Goal: Check status: Check status

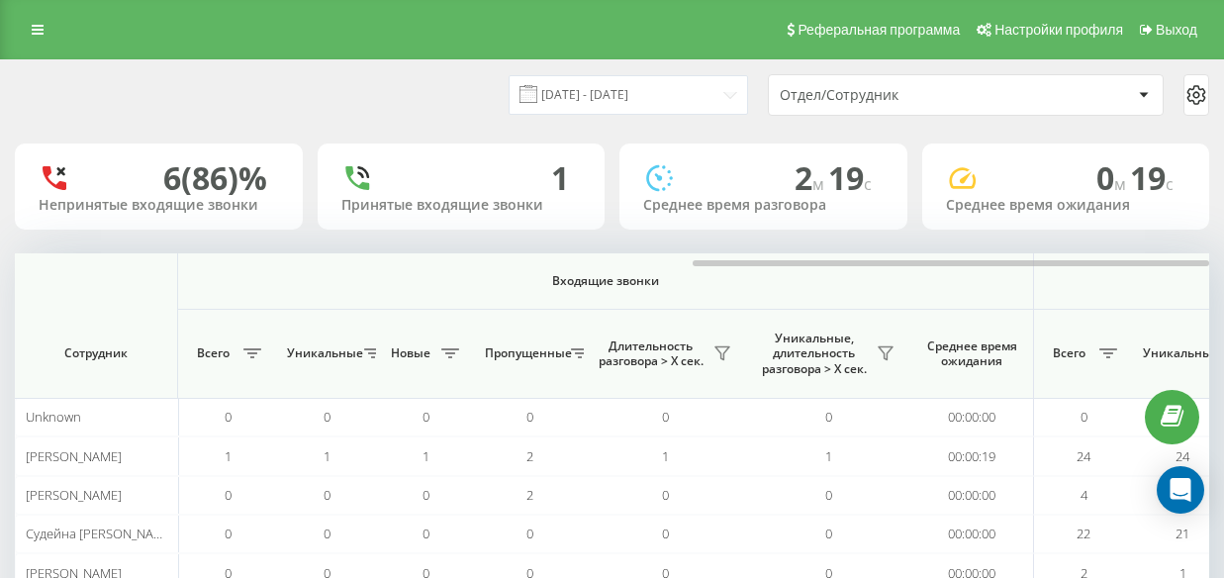
click at [612, 70] on div "[DATE] - [DATE] Отдел/Сотрудник" at bounding box center [612, 94] width 1222 height 69
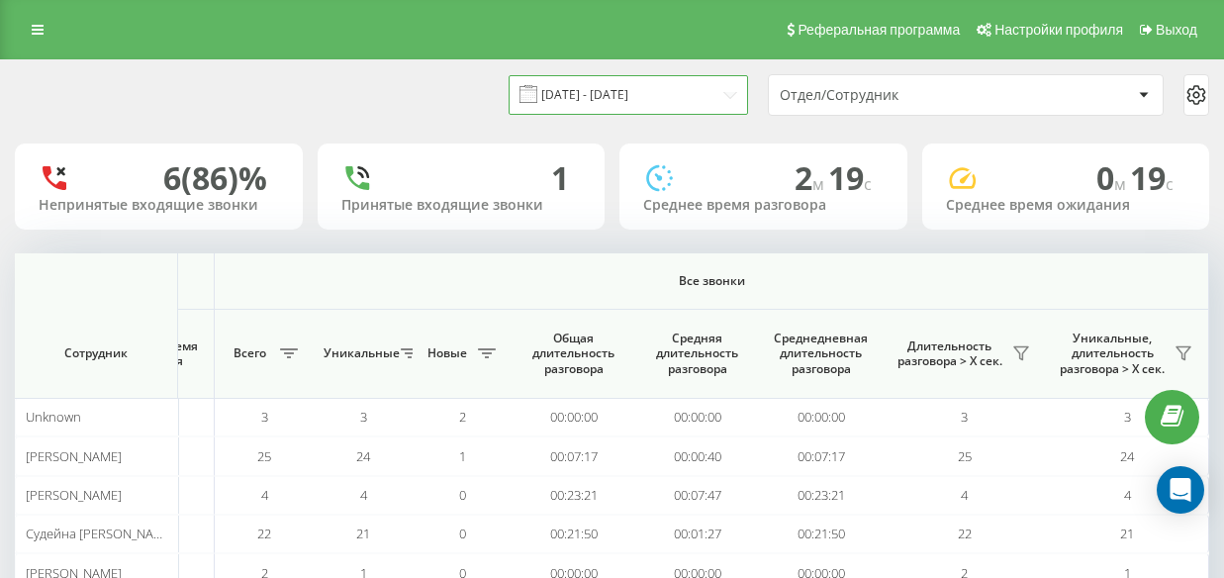
click at [665, 92] on input "[DATE] - [DATE]" at bounding box center [627, 94] width 239 height 39
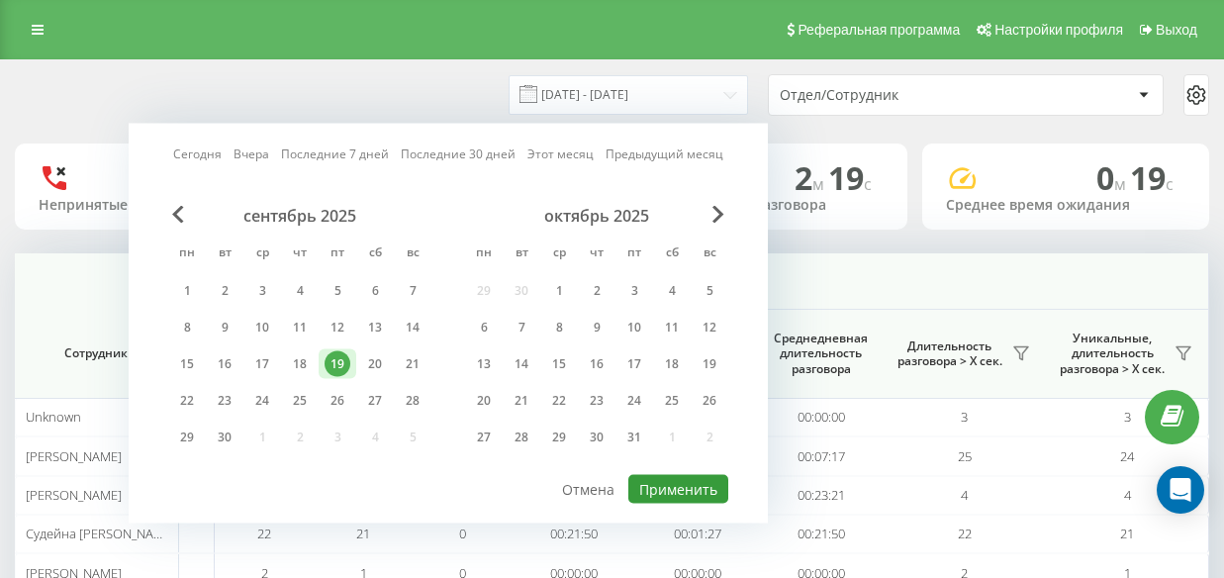
click at [690, 486] on button "Применить" at bounding box center [678, 489] width 100 height 29
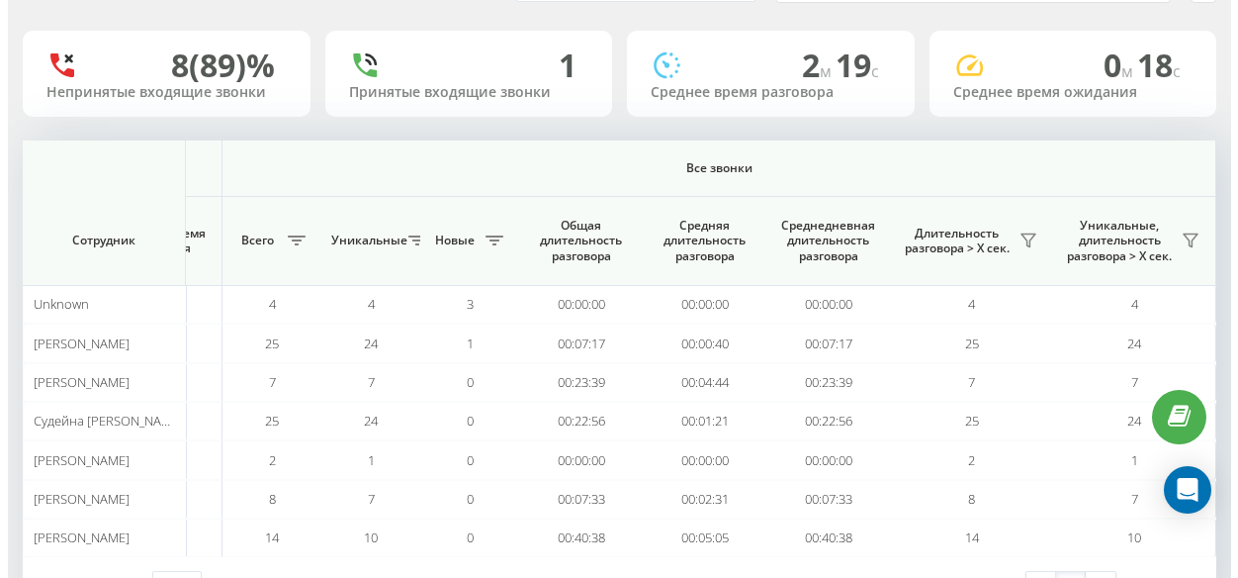
scroll to position [0, 0]
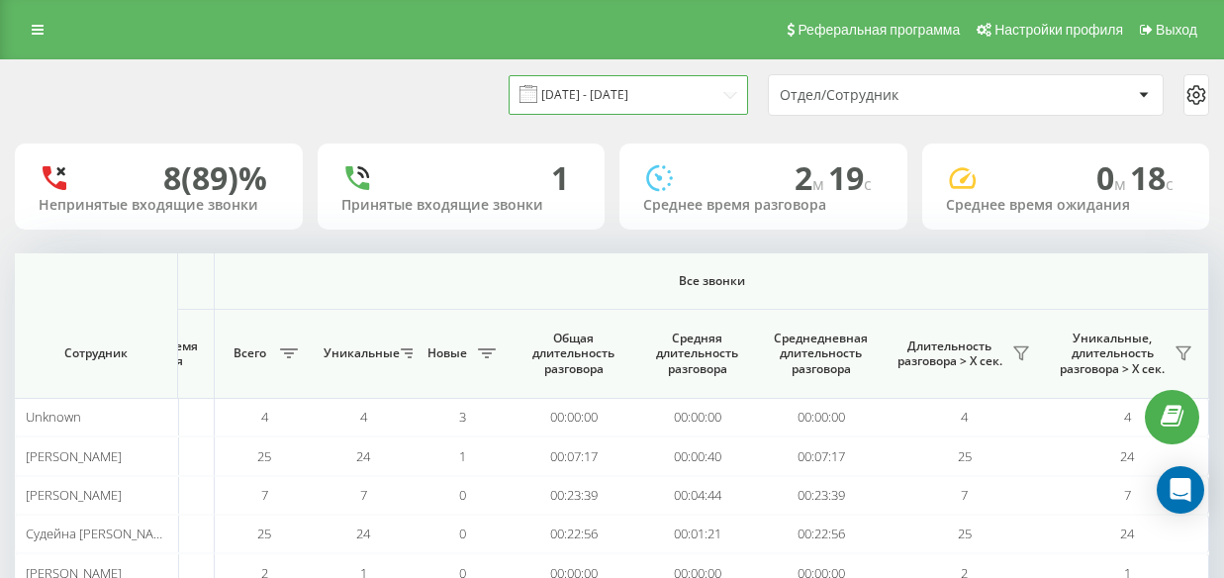
click at [675, 88] on input "[DATE] - [DATE]" at bounding box center [627, 94] width 239 height 39
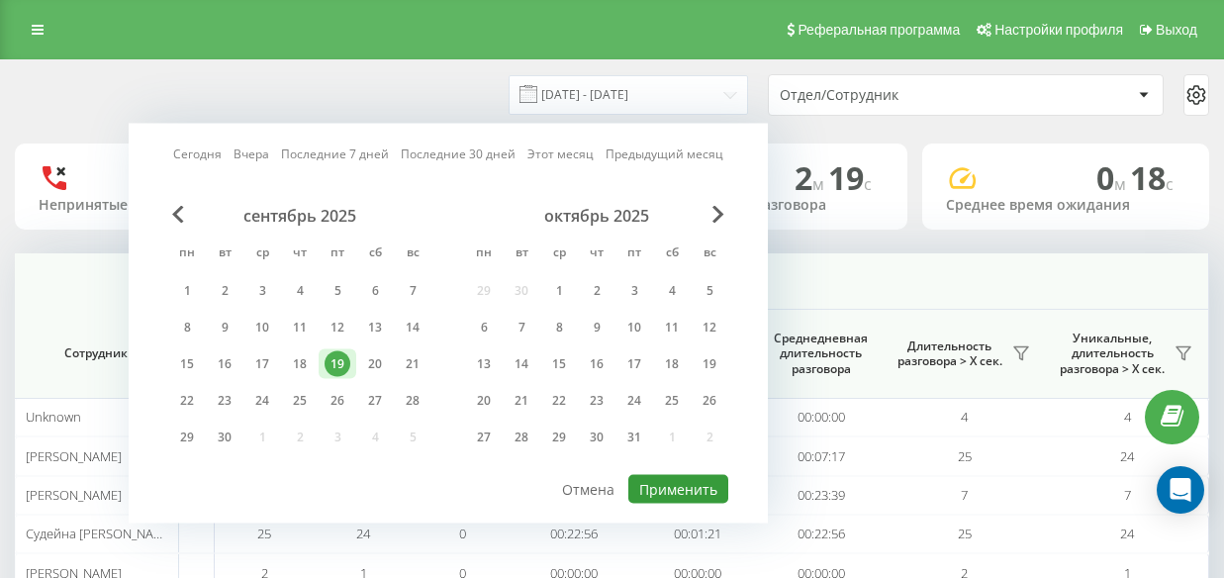
click at [709, 478] on button "Применить" at bounding box center [678, 489] width 100 height 29
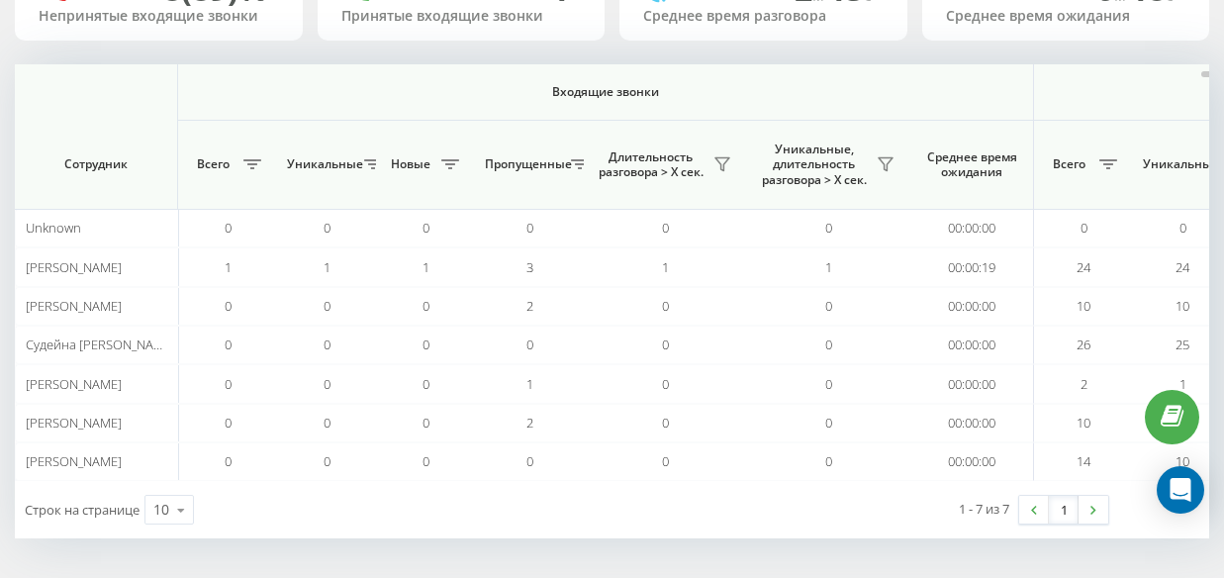
scroll to position [0, 1566]
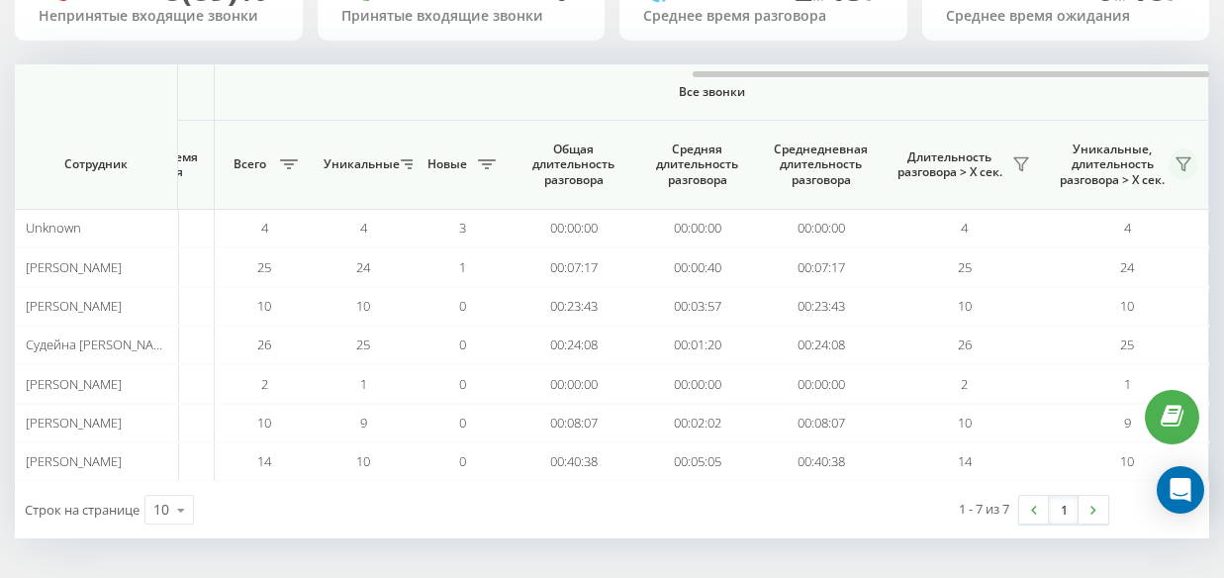
click at [1175, 156] on icon at bounding box center [1183, 164] width 16 height 16
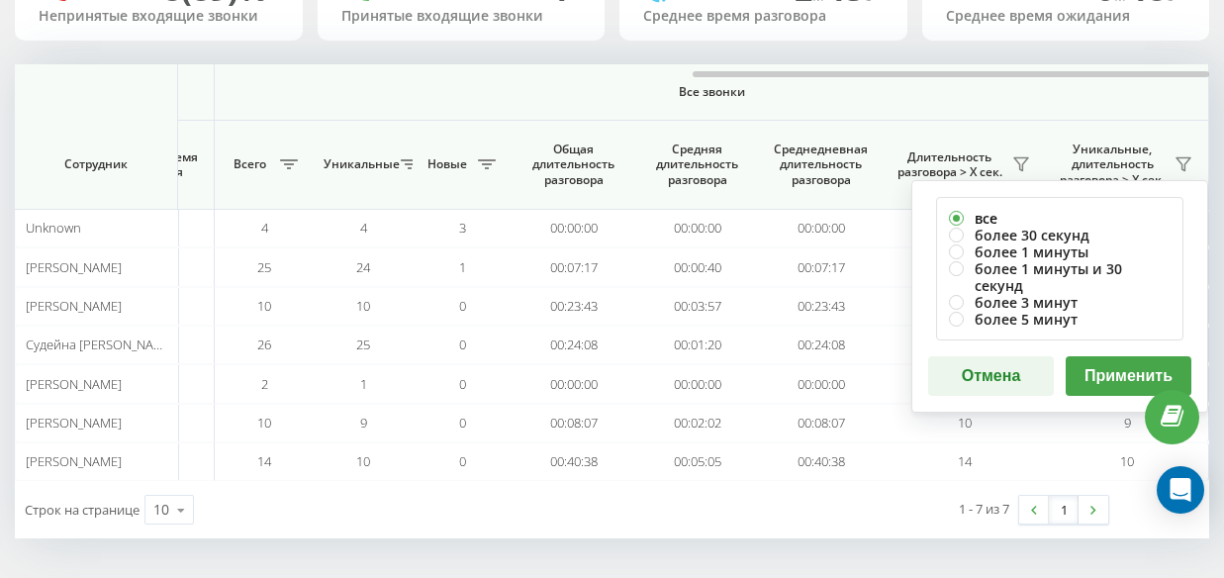
click at [1054, 216] on label "все" at bounding box center [1060, 218] width 222 height 17
click at [1058, 239] on label "более 30 секунд" at bounding box center [1060, 235] width 222 height 17
radio input "true"
click at [1098, 360] on button "Применить" at bounding box center [1128, 376] width 126 height 40
